Goal: Find specific page/section: Find specific page/section

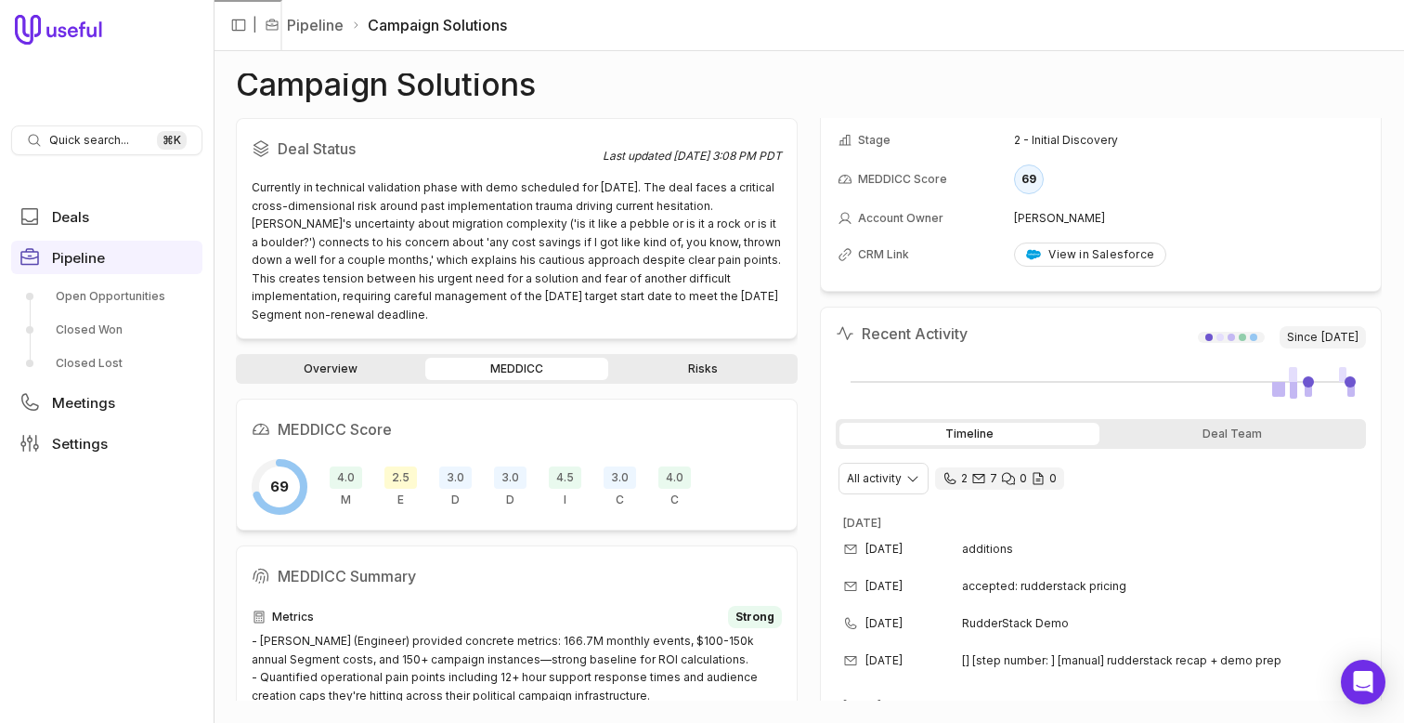
click at [562, 479] on span "4.5" at bounding box center [565, 477] width 33 height 22
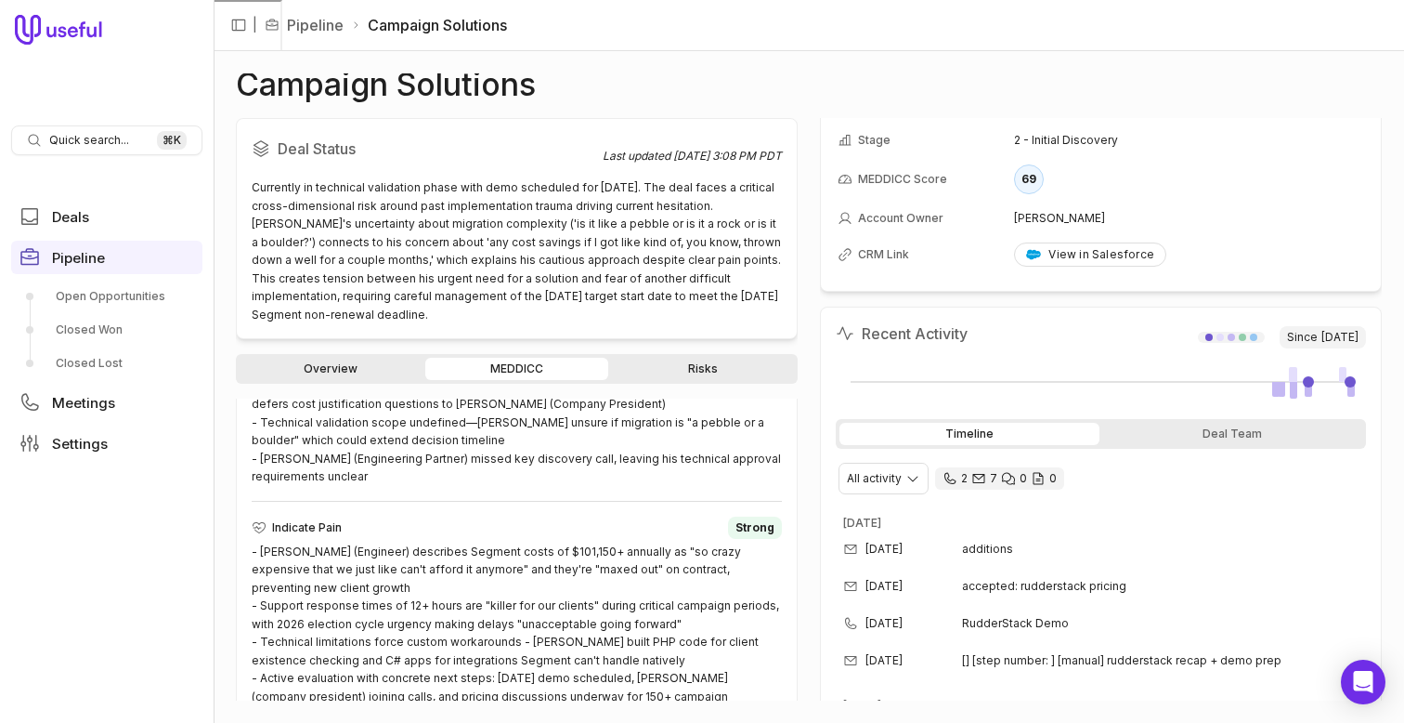
scroll to position [1355, 0]
